Goal: Obtain resource: Download file/media

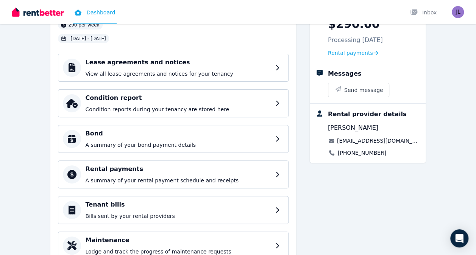
scroll to position [67, 0]
click at [216, 178] on p "A summary of your rental payment schedule and receipts" at bounding box center [180, 181] width 188 height 8
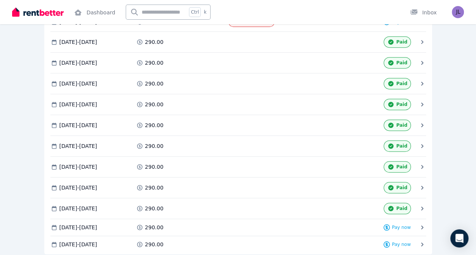
scroll to position [201, 0]
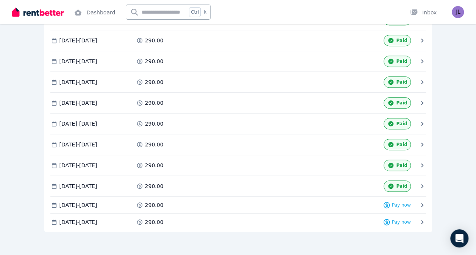
click at [418, 182] on icon at bounding box center [422, 186] width 8 height 8
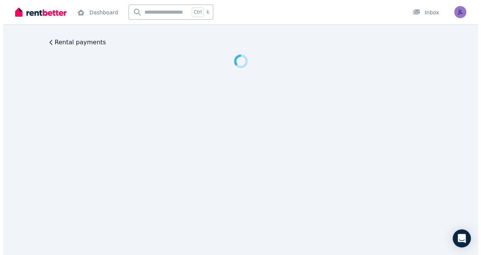
scroll to position [0, 0]
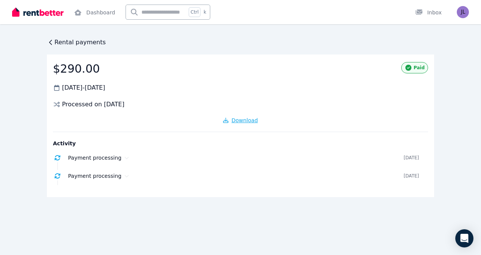
click at [246, 123] on span "Download" at bounding box center [245, 120] width 26 height 6
